Goal: Information Seeking & Learning: Learn about a topic

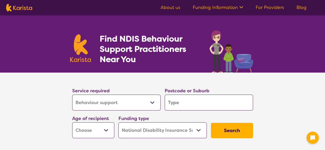
select select "Behaviour support"
select select "NDIS"
select select "Behaviour support"
select select "NDIS"
click at [187, 103] on input "search" at bounding box center [209, 103] width 88 height 16
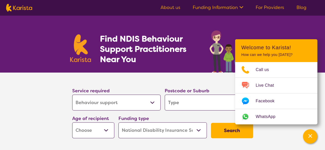
type input "3169"
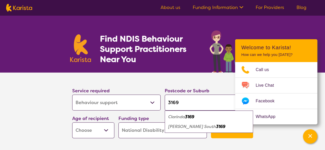
click at [181, 126] on em "[PERSON_NAME] South" at bounding box center [192, 126] width 48 height 5
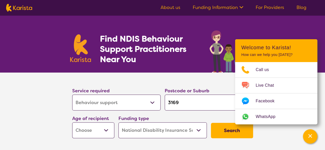
click at [199, 132] on select "Home Care Package (HCP) National Disability Insurance Scheme (NDIS) I don't know" at bounding box center [163, 131] width 88 height 16
select select "i-don-t-know"
click at [119, 123] on select "Home Care Package (HCP) National Disability Insurance Scheme (NDIS) I don't know" at bounding box center [163, 131] width 88 height 16
select select "i-don-t-know"
click at [105, 134] on select "Early Childhood - 0 to 9 Child - 10 to 11 Adolescent - 12 to 17 Adult - 18 to 6…" at bounding box center [93, 131] width 42 height 16
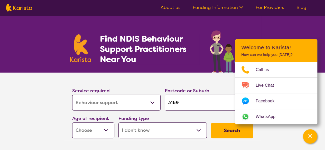
select select "EC"
click at [72, 123] on select "Early Childhood - 0 to 9 Child - 10 to 11 Adolescent - 12 to 17 Adult - 18 to 6…" at bounding box center [93, 131] width 42 height 16
select select "EC"
click at [235, 131] on button "Search" at bounding box center [232, 130] width 42 height 15
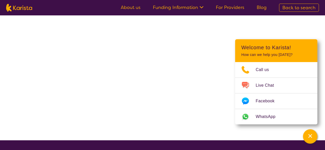
select select "Behaviour support"
select select "EC"
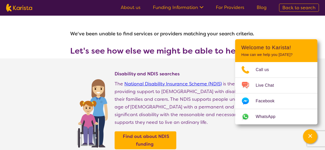
scroll to position [280, 0]
